Goal: Register for event/course

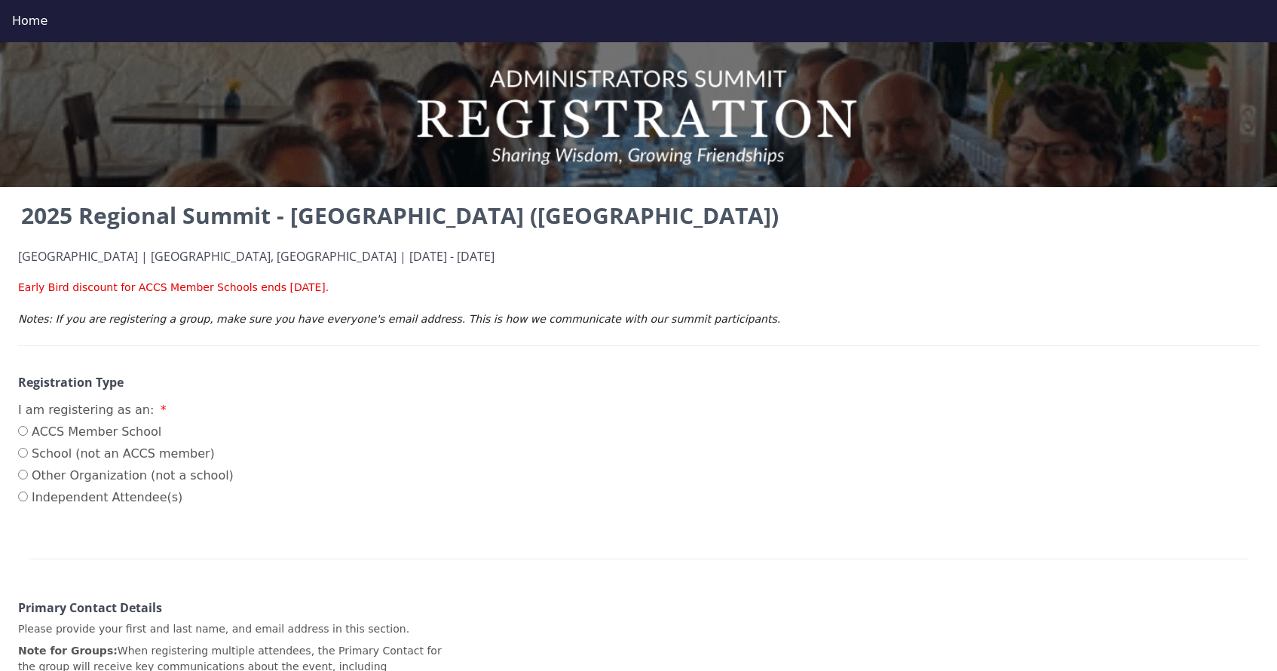
click at [25, 434] on input "ACCS Member School" at bounding box center [23, 431] width 10 height 10
radio input "true"
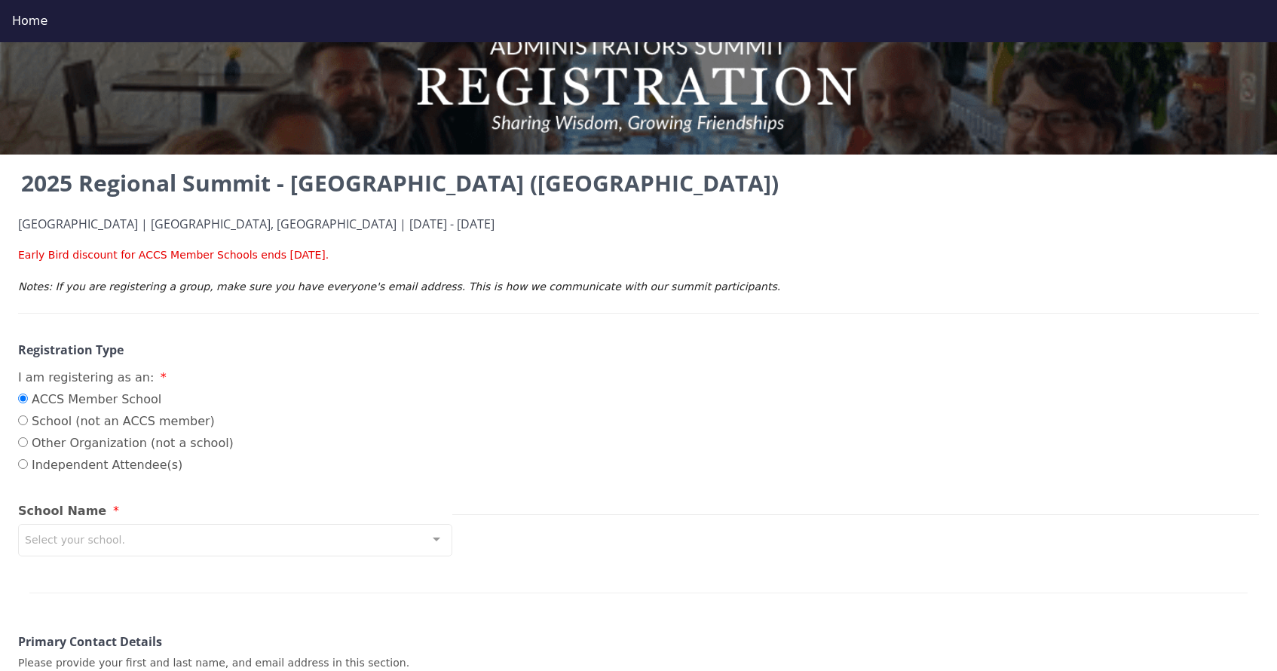
scroll to position [43, 0]
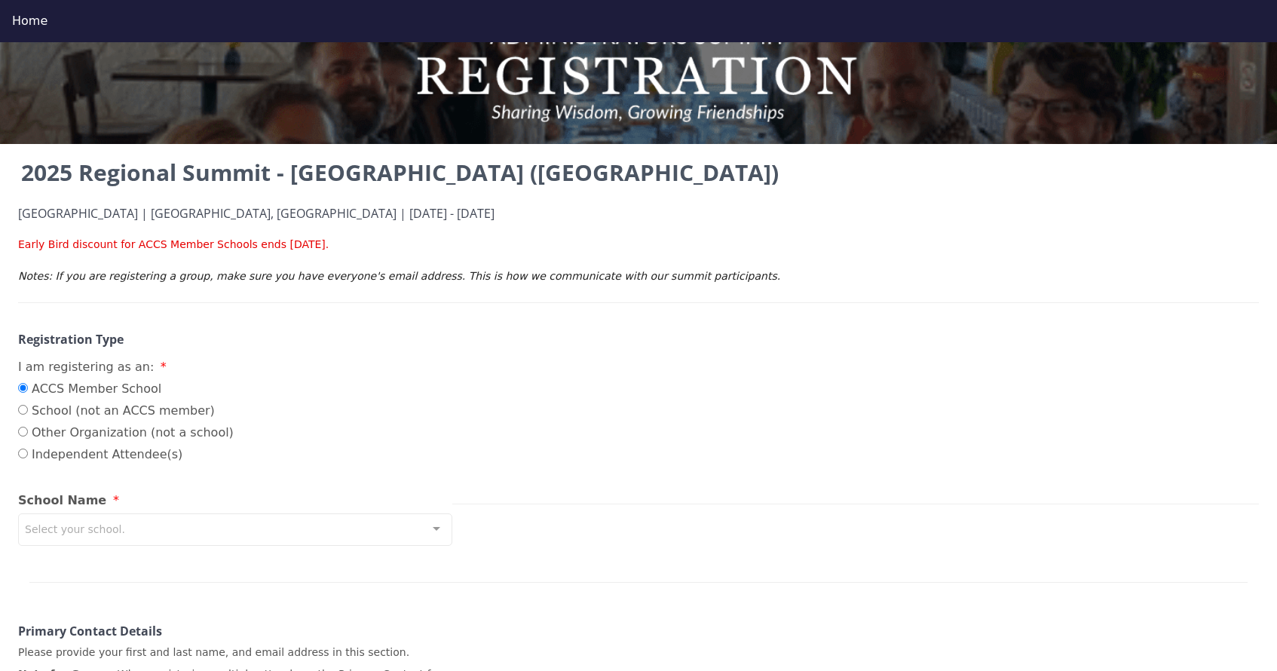
click at [253, 528] on div "Select your school." at bounding box center [235, 529] width 434 height 32
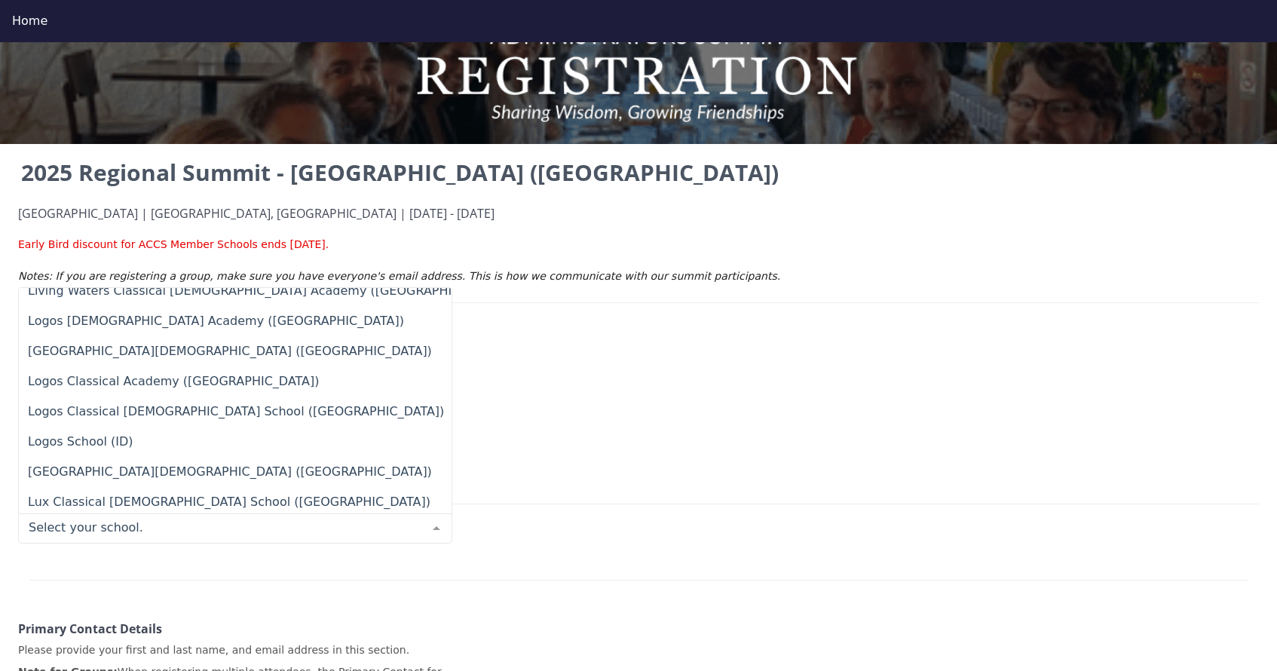
scroll to position [8491, 0]
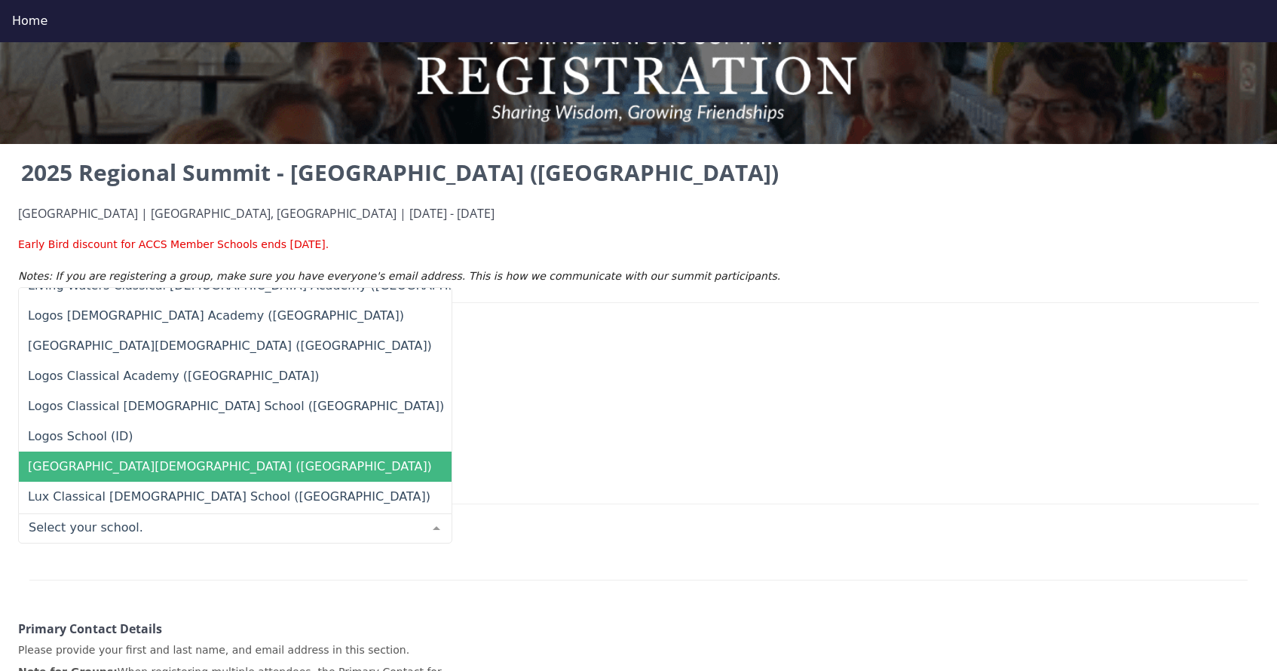
click at [225, 457] on span "Los Altos Classical Christian Academy (CA)" at bounding box center [349, 467] width 660 height 30
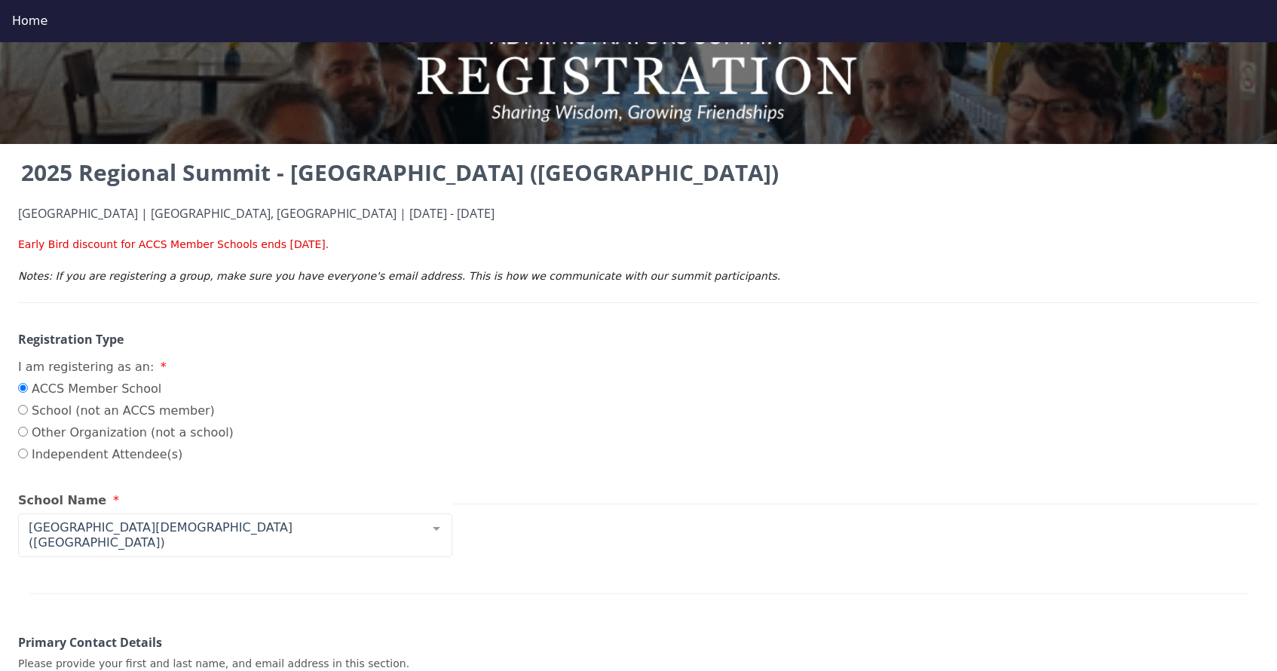
click at [277, 572] on div at bounding box center [638, 575] width 1218 height 37
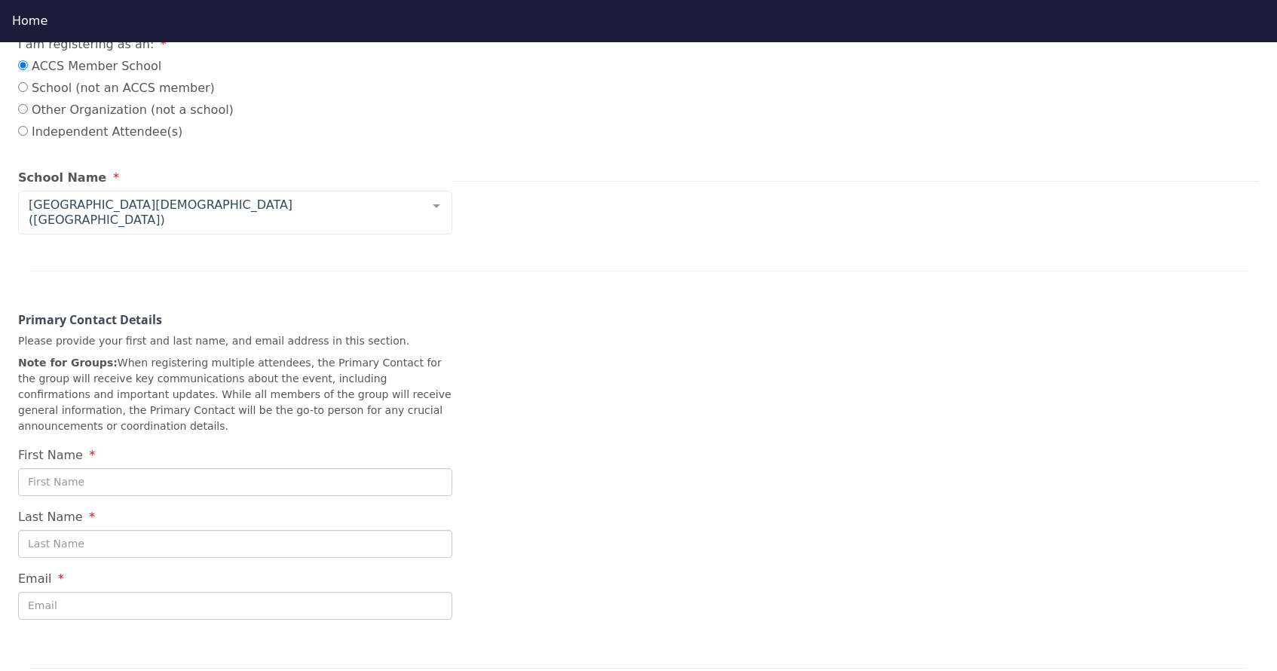
scroll to position [366, 0]
type input "Debbie"
type input "m"
type input "N"
type input "Martin"
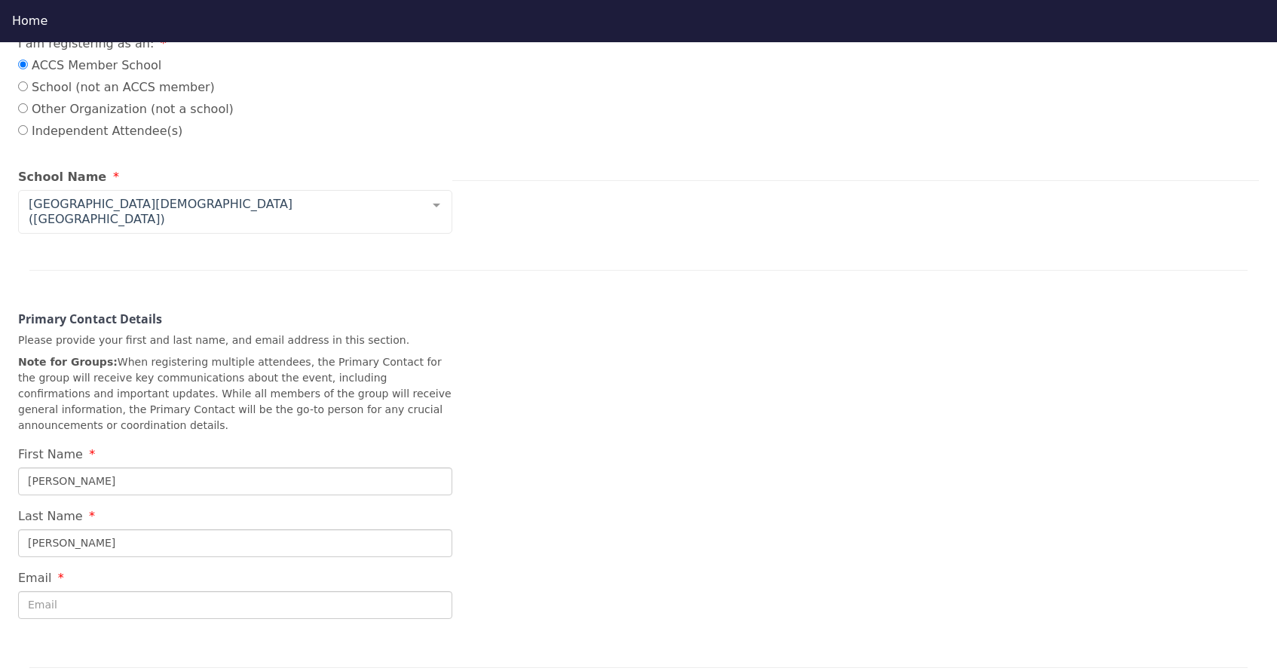
click at [498, 567] on div "2025 Regional Summit - Trinity Classical Academy (CA) Trinity Classical Academy…" at bounding box center [638, 256] width 1277 height 847
click at [295, 591] on input "Email" at bounding box center [235, 605] width 434 height 28
type input "dmartin@longbeachchristianschools.org"
click at [261, 631] on div at bounding box center [638, 649] width 1218 height 37
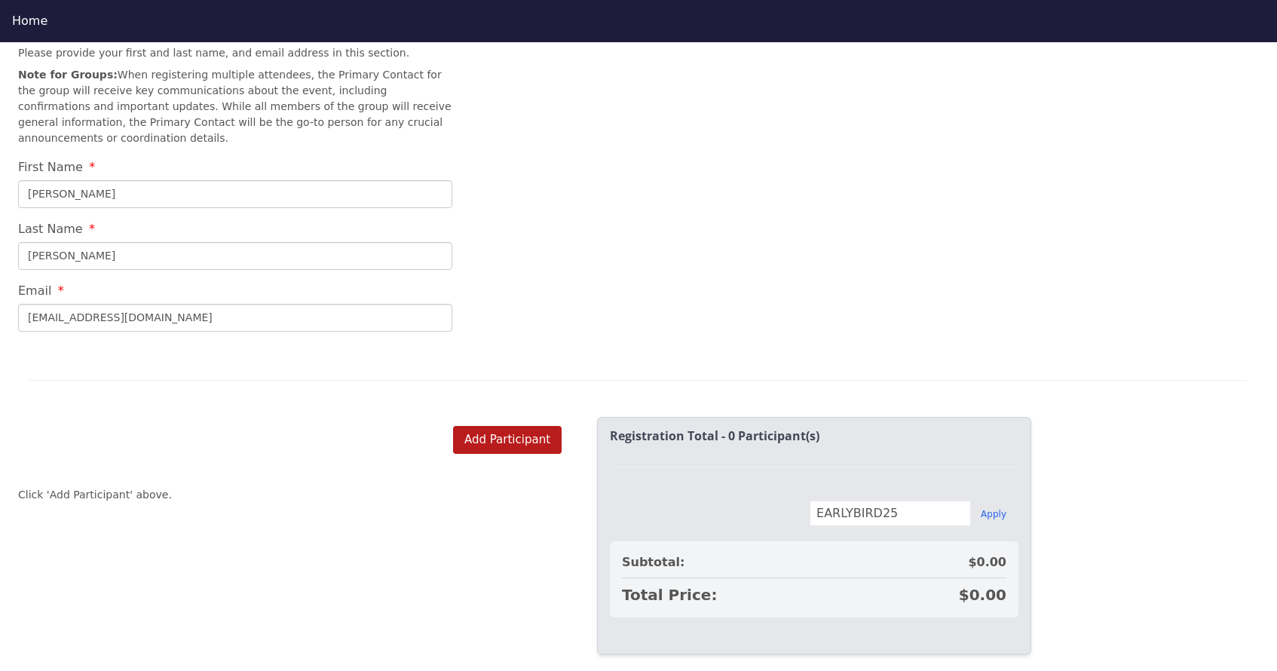
scroll to position [653, 0]
click at [511, 427] on button "Add Participant" at bounding box center [507, 441] width 109 height 28
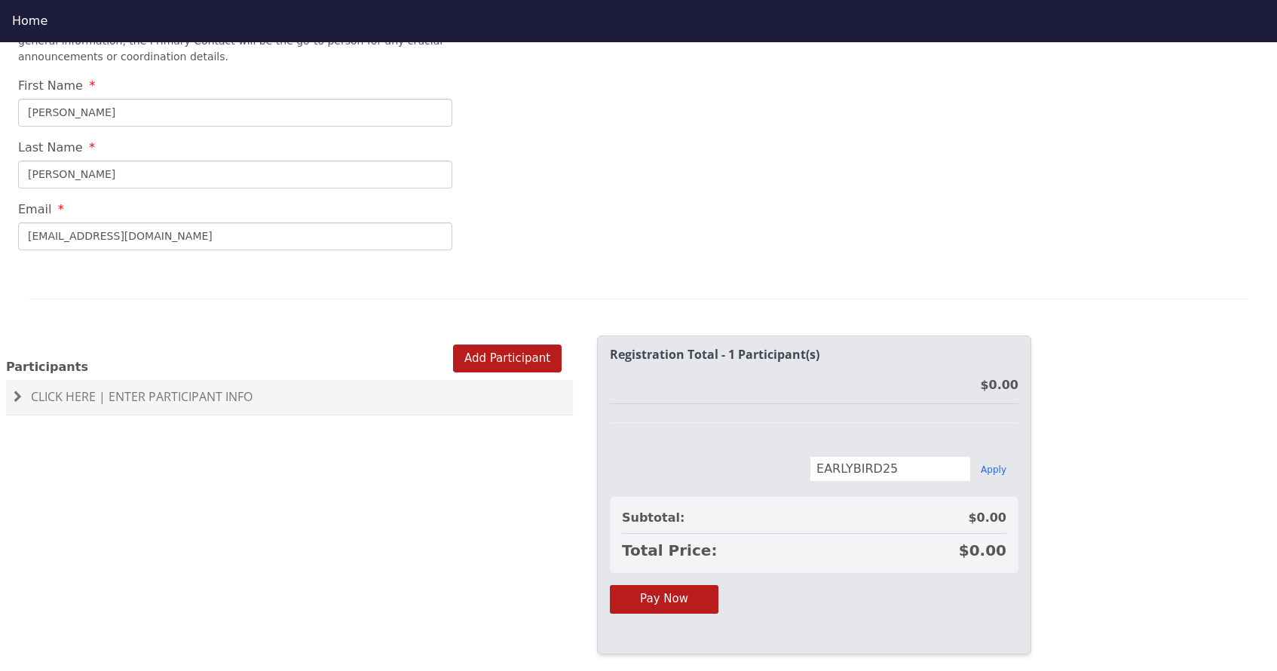
scroll to position [734, 0]
click at [124, 390] on span "Click Here | Enter Participant Info" at bounding box center [142, 398] width 222 height 17
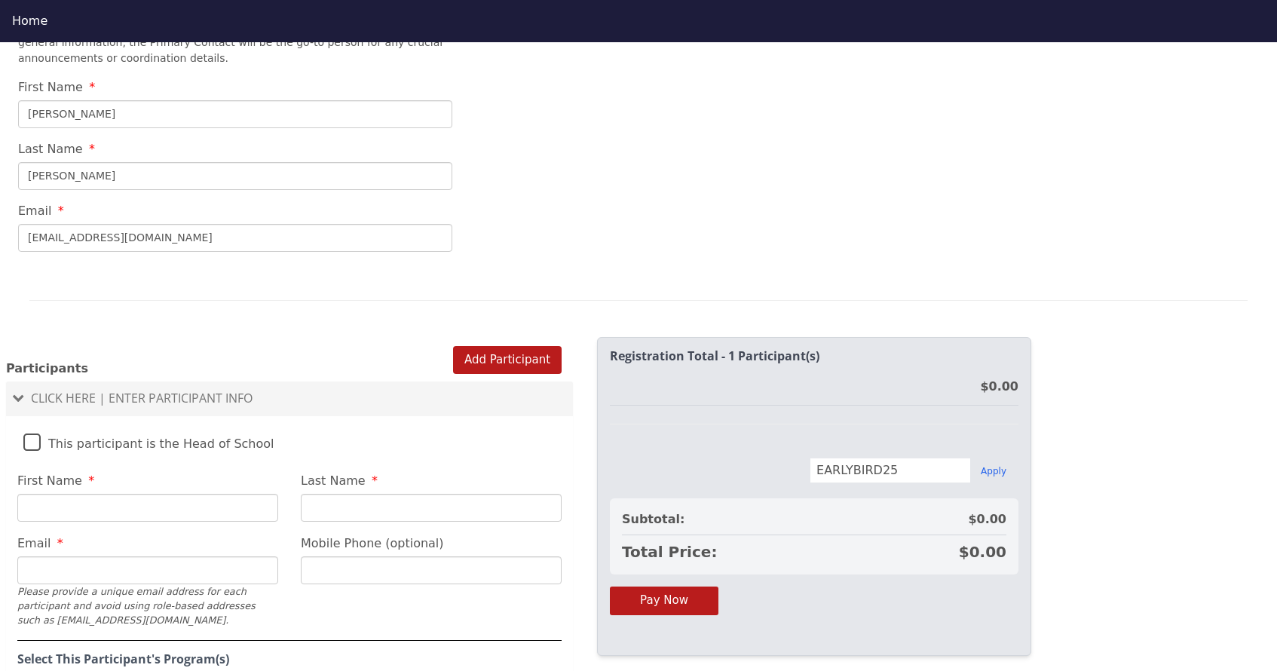
click at [31, 432] on label "This participant is the Head of School" at bounding box center [148, 440] width 251 height 32
click at [0, 0] on input "This participant is the Head of School" at bounding box center [0, 0] width 0 height 0
type input "d"
type input "Debbie"
type input "Martin"
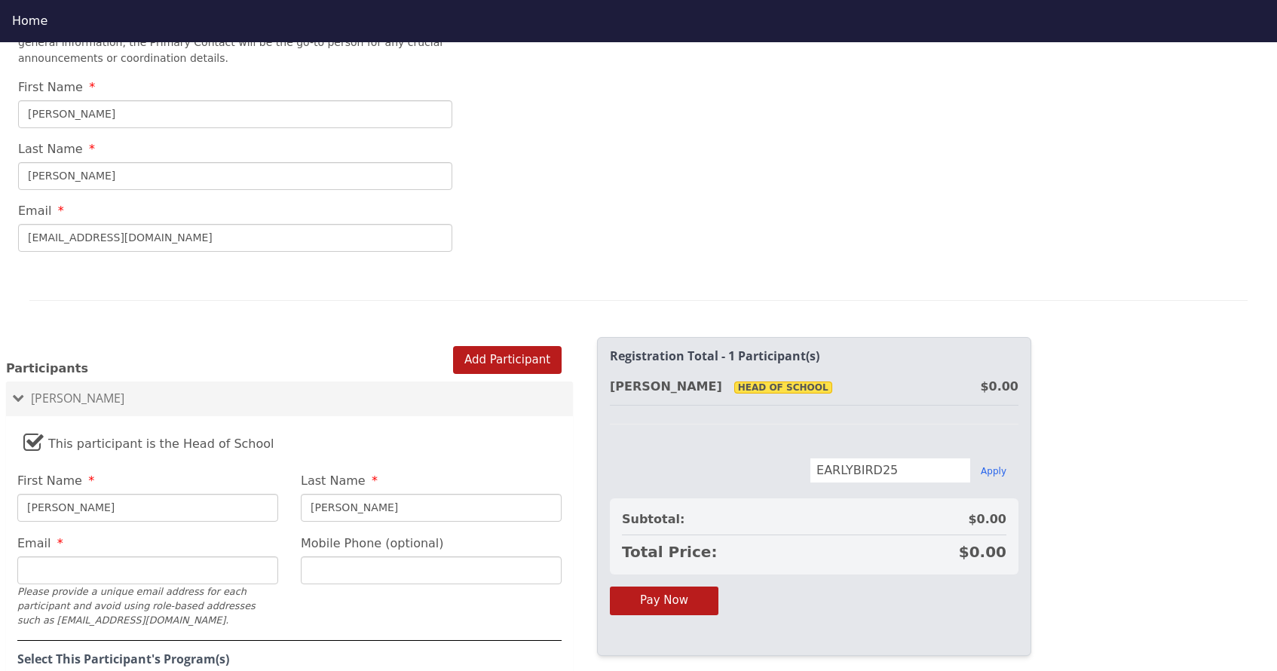
type input "d"
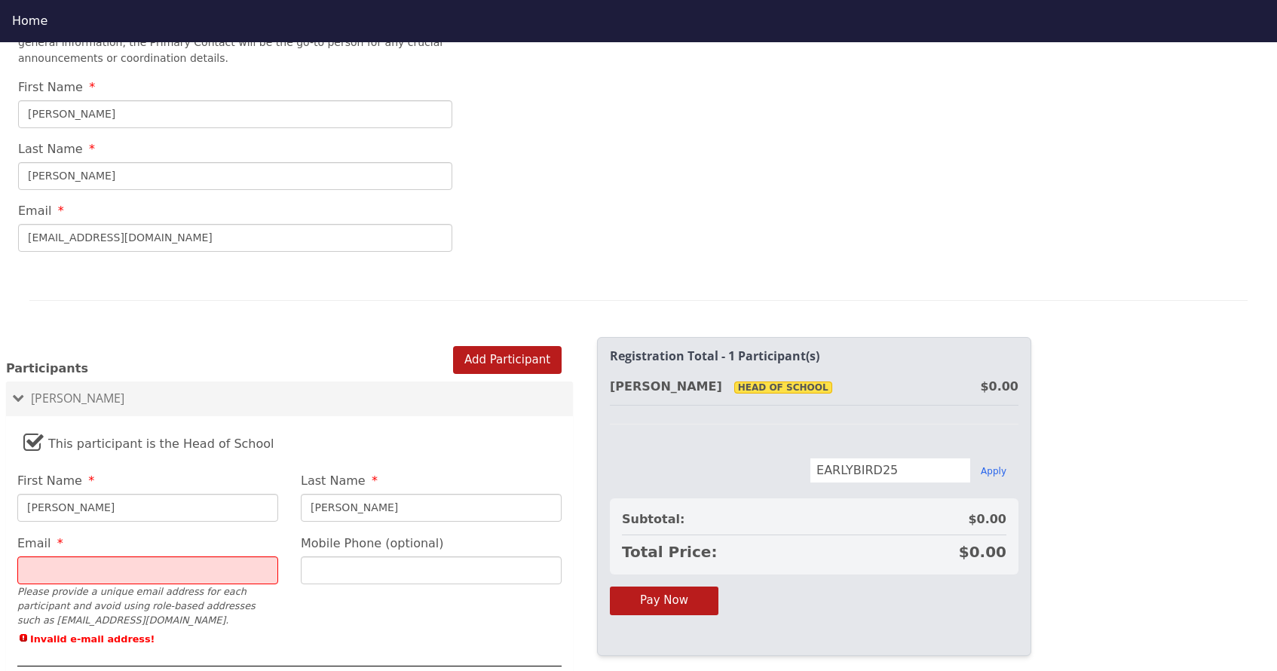
type input "dmartin@longbeachchristianschools.org"
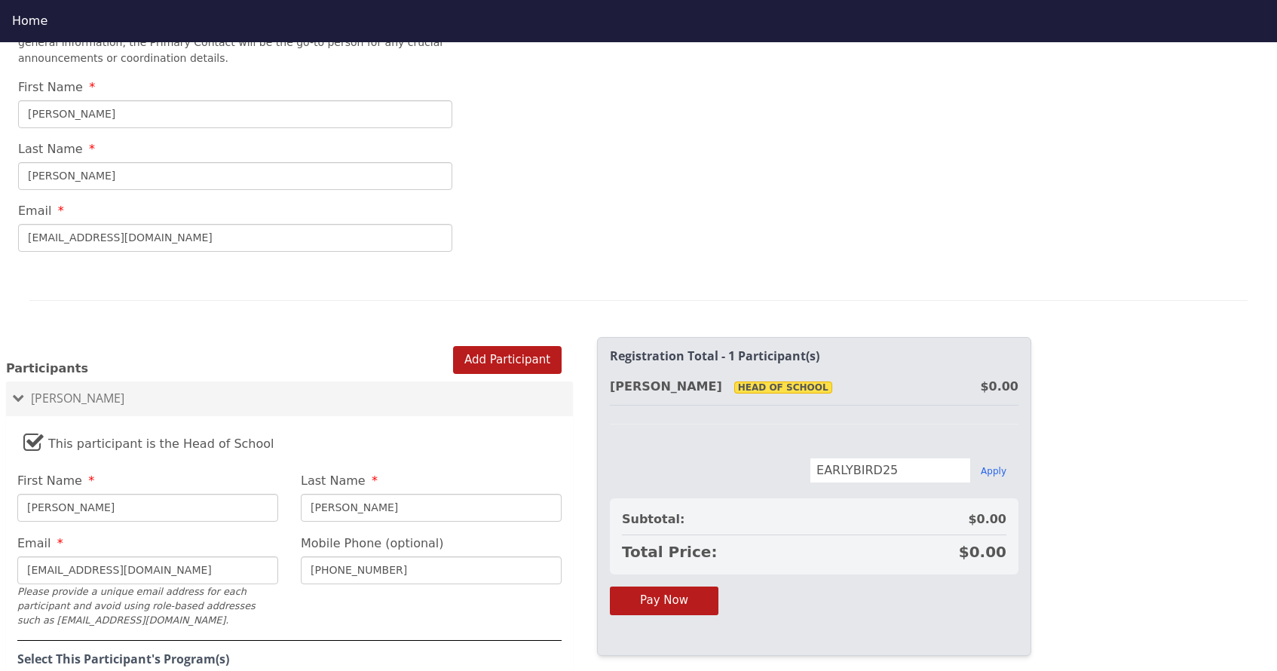
type input "562 884 4848"
click at [378, 587] on fieldset "This participant is the Head of School First Name Debbie Last Name Martin Email…" at bounding box center [289, 627] width 567 height 407
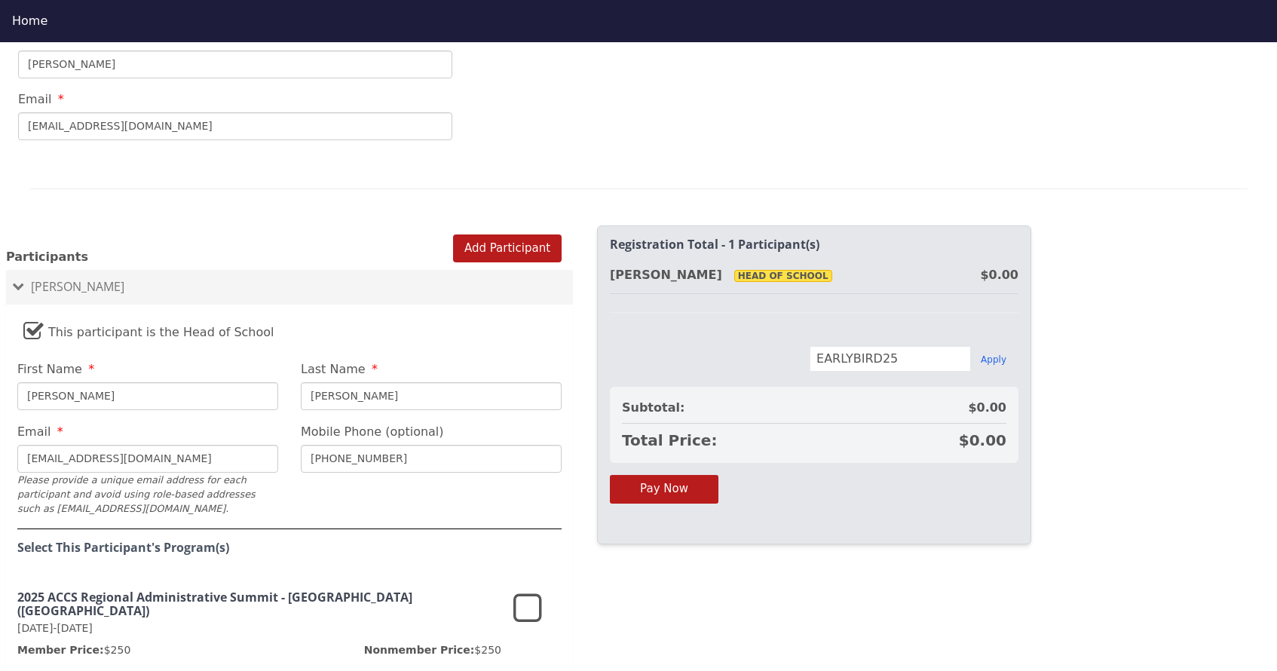
scroll to position [859, 0]
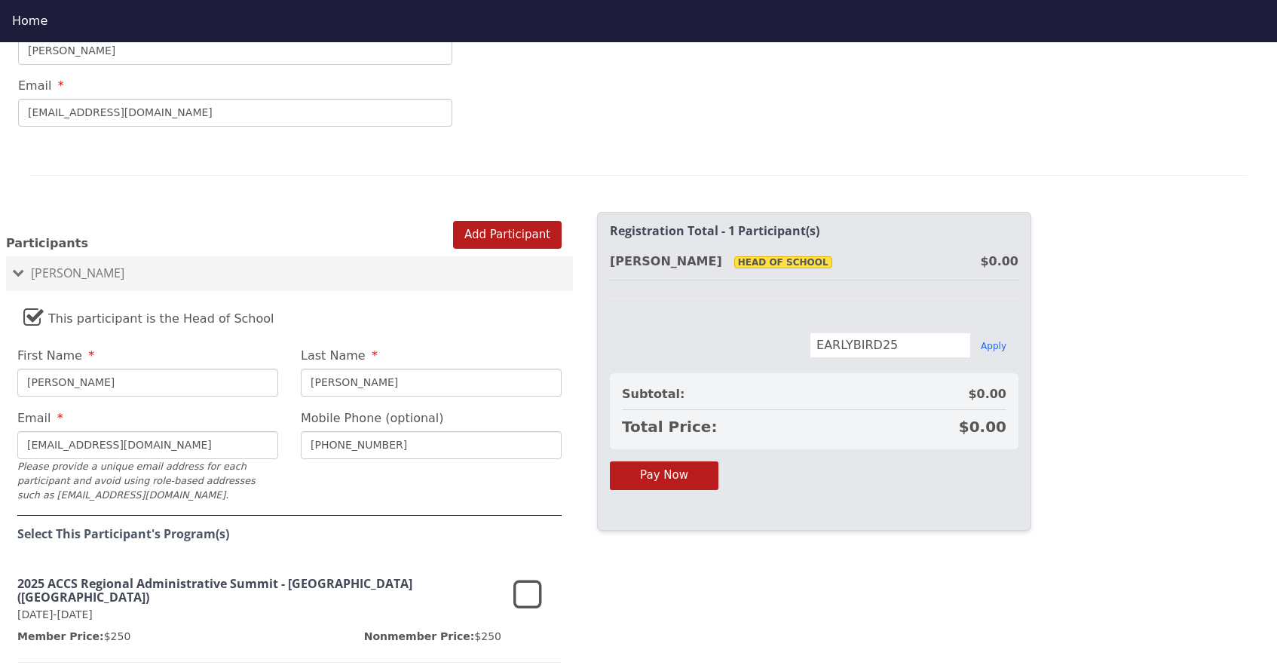
click at [522, 577] on icon at bounding box center [527, 595] width 29 height 36
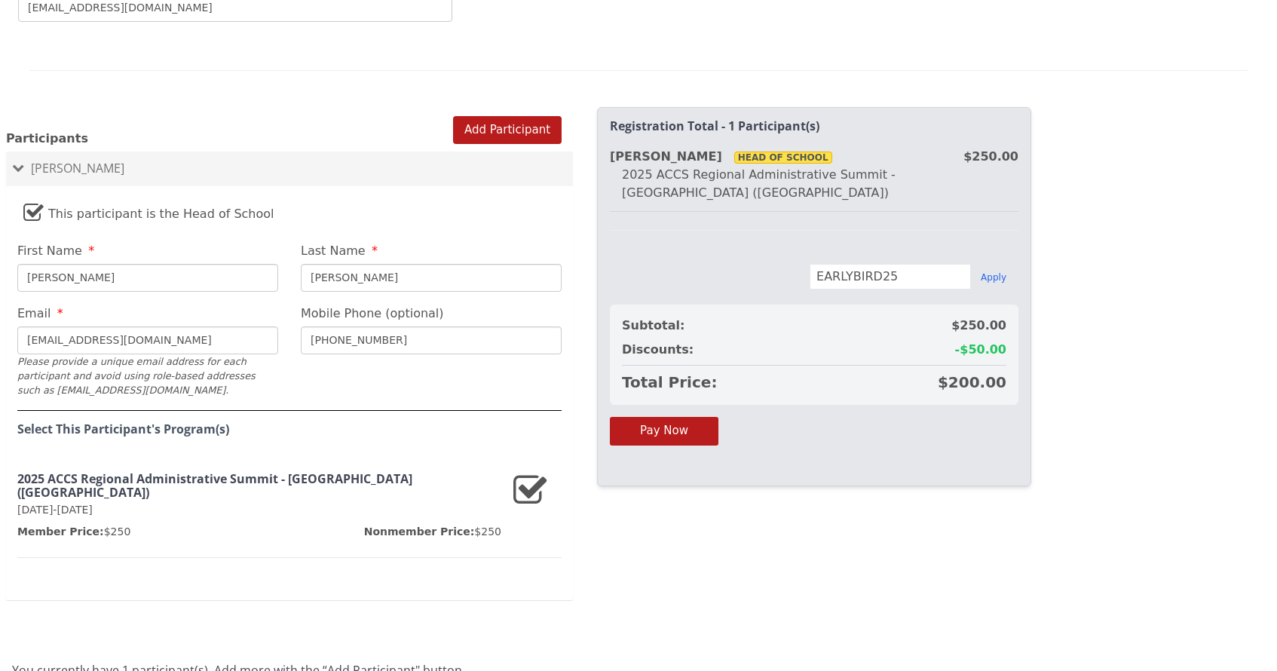
scroll to position [42, 0]
click at [682, 417] on button "Pay Now" at bounding box center [664, 431] width 109 height 28
